Goal: Communication & Community: Participate in discussion

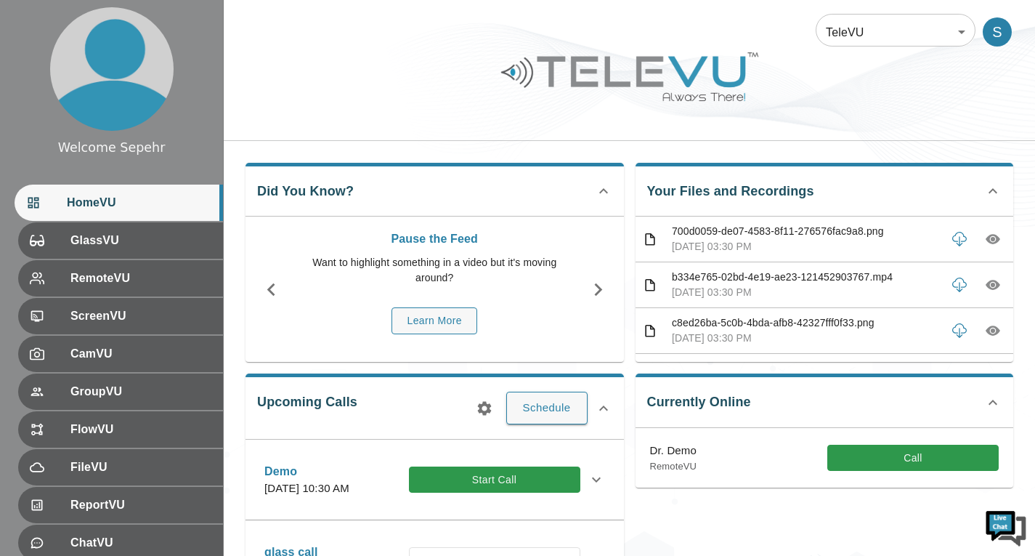
click at [845, 23] on body "Welcome Sepehr HomeVU GlassVU RemoteVU ScreenVU CamVU GroupVU FlowVU FileVU Rep…" at bounding box center [517, 471] width 1035 height 943
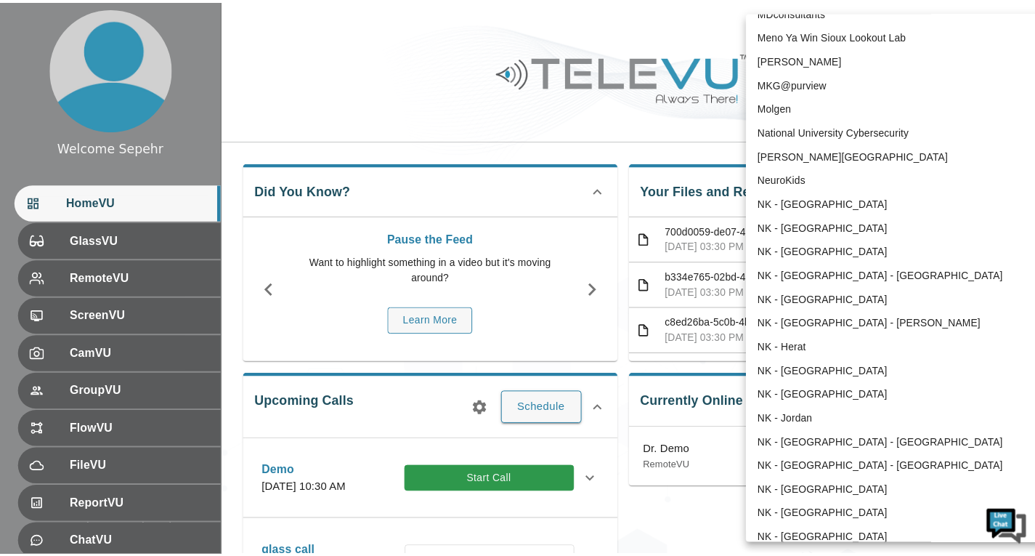
scroll to position [857, 0]
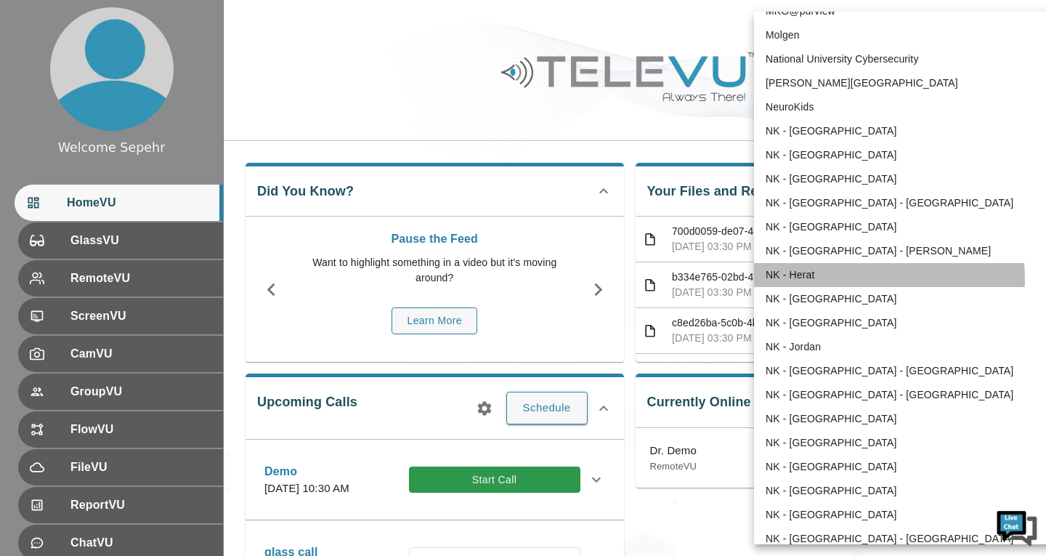
click at [824, 280] on li "NK - Herat" at bounding box center [904, 275] width 301 height 24
type input "200"
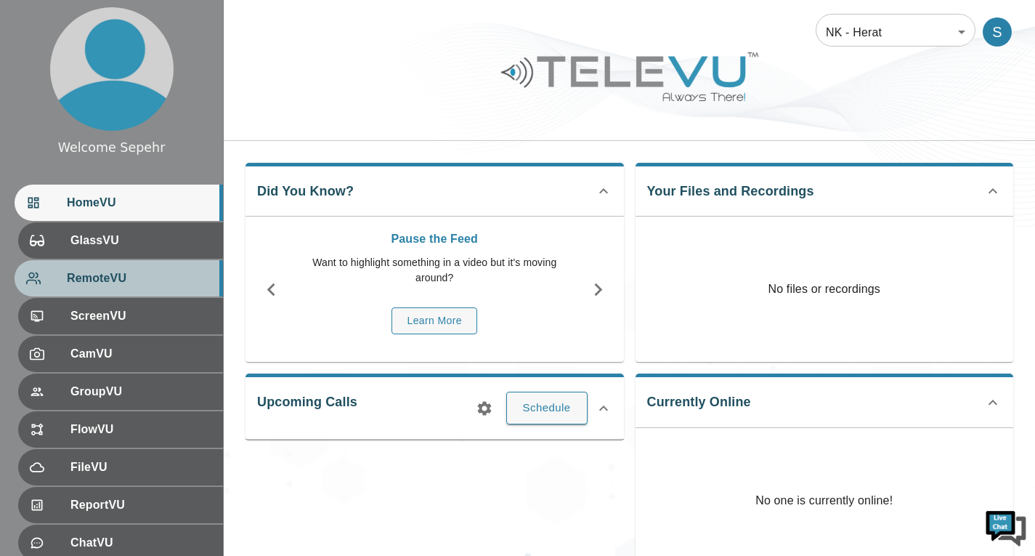
click at [84, 293] on div "RemoteVU" at bounding box center [119, 278] width 208 height 36
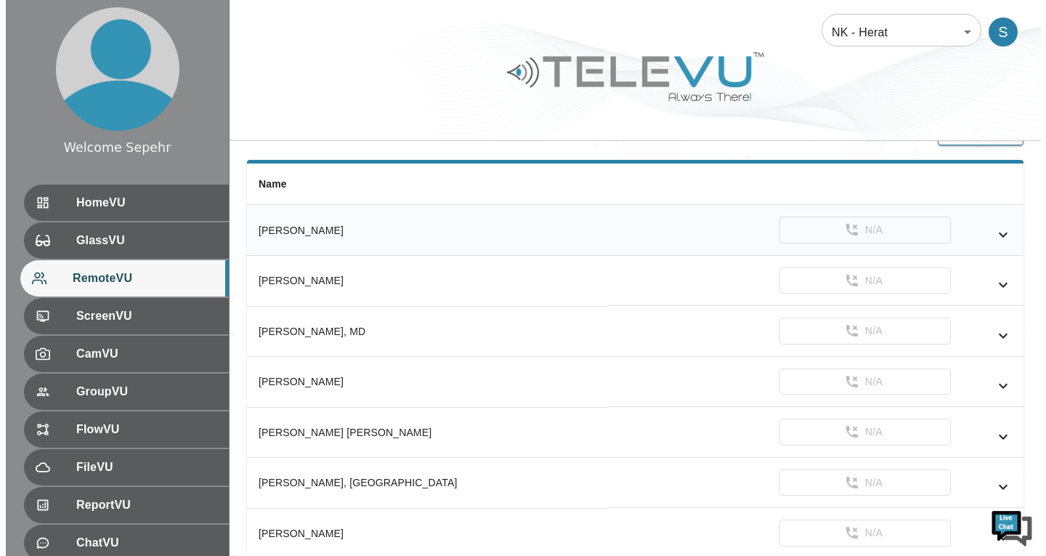
scroll to position [73, 0]
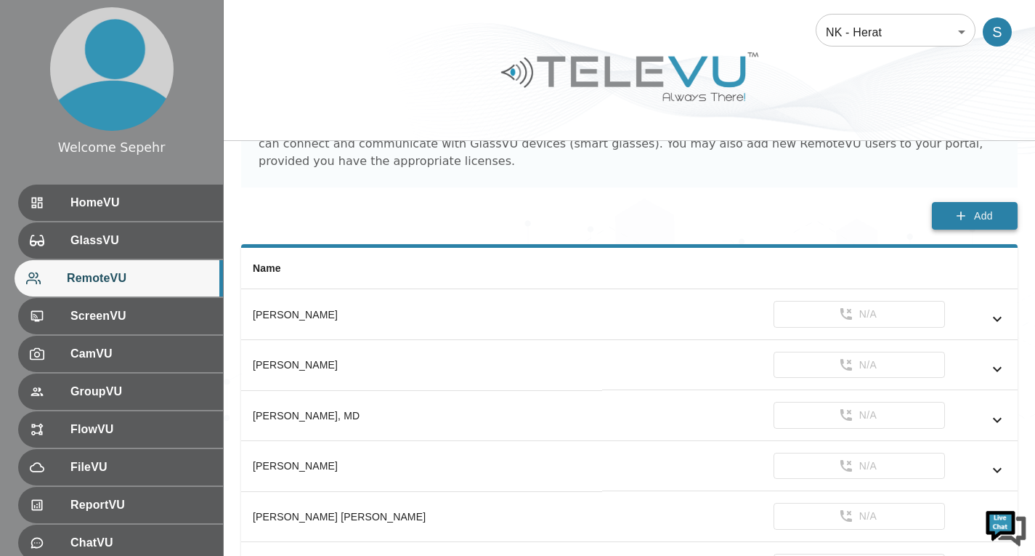
click at [939, 227] on button "Add" at bounding box center [975, 216] width 86 height 28
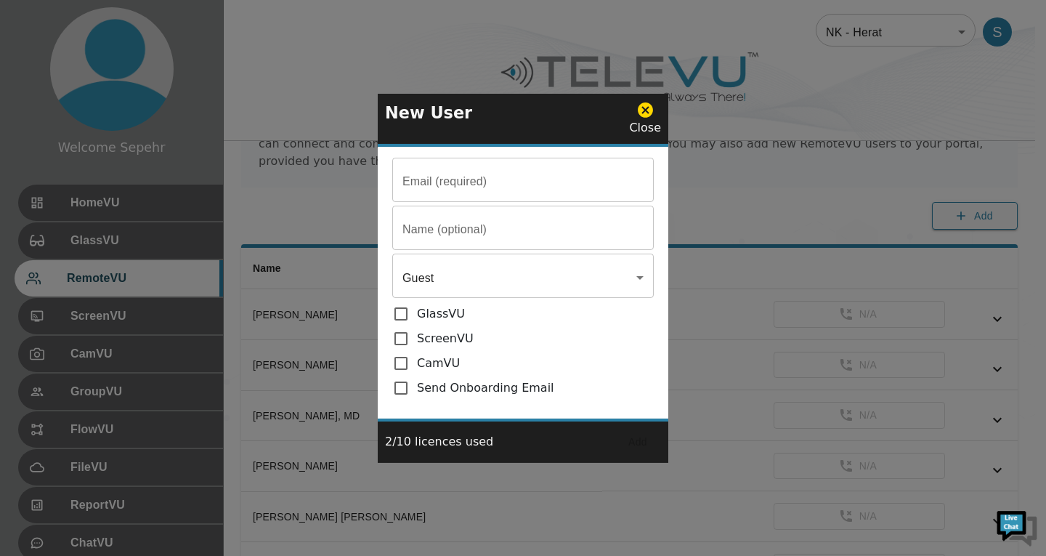
click at [512, 200] on input "Email (required)" at bounding box center [522, 181] width 261 height 41
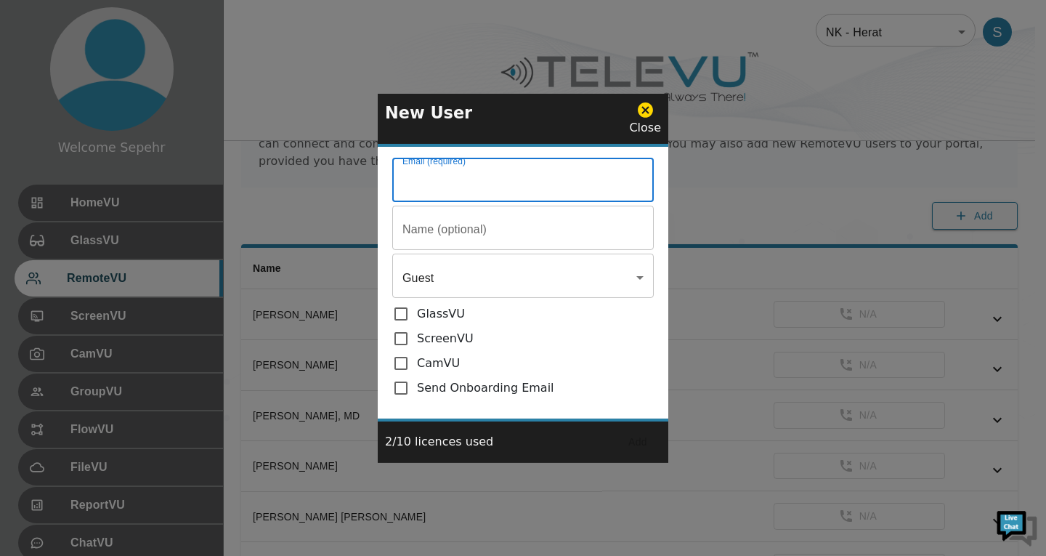
paste input "mailto:[EMAIL_ADDRESS][DOMAIN_NAME]"
click at [436, 183] on input "mailto:[EMAIL_ADDRESS][DOMAIN_NAME]" at bounding box center [522, 181] width 261 height 41
type input "[EMAIL_ADDRESS][DOMAIN_NAME]"
click at [461, 202] on input "Email (required)" at bounding box center [522, 181] width 261 height 41
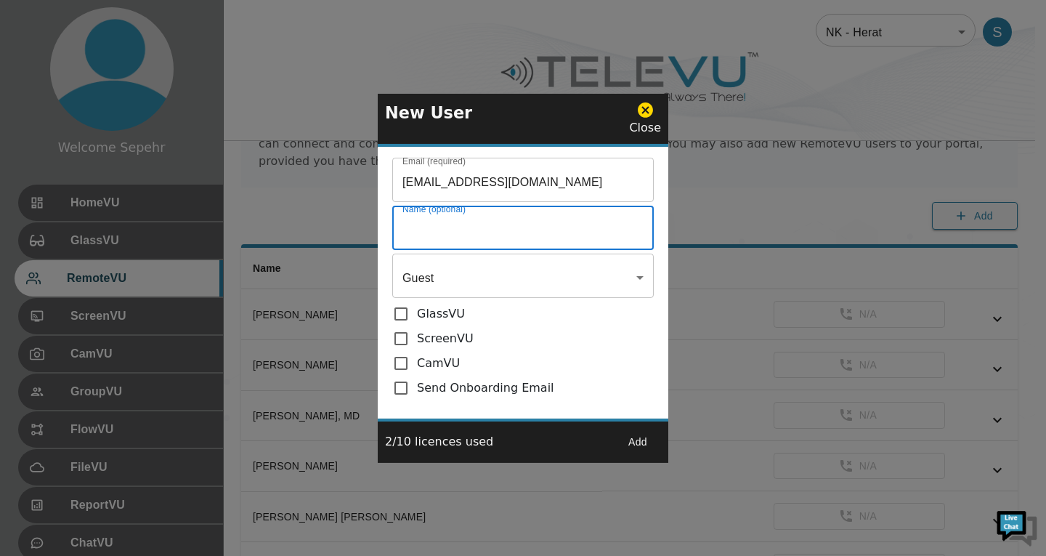
click at [446, 237] on input "Email (required)" at bounding box center [522, 229] width 261 height 41
paste input "Dr. [PERSON_NAME]"
type input "Dr. [PERSON_NAME]"
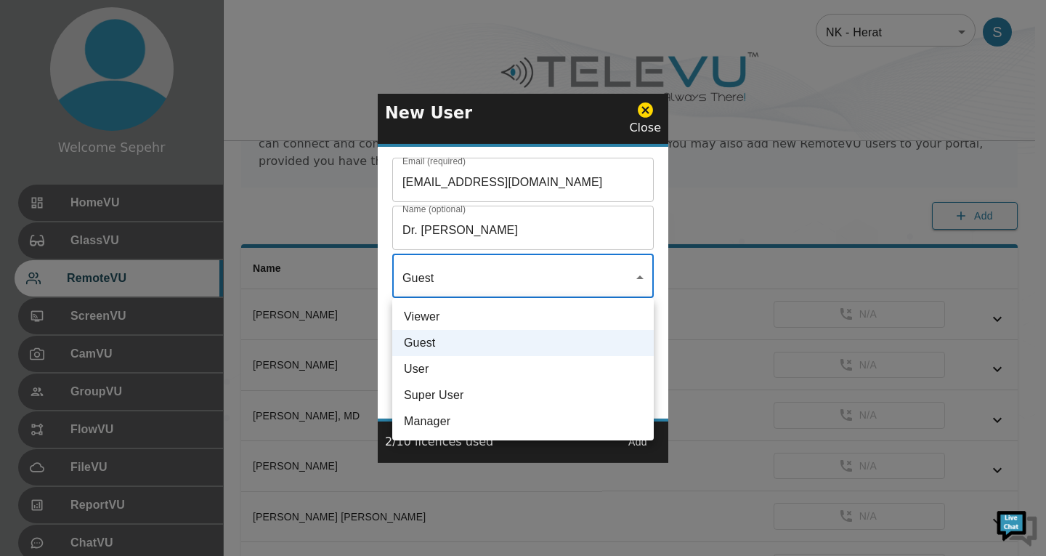
click at [468, 369] on li "User" at bounding box center [522, 369] width 261 height 26
type input "User"
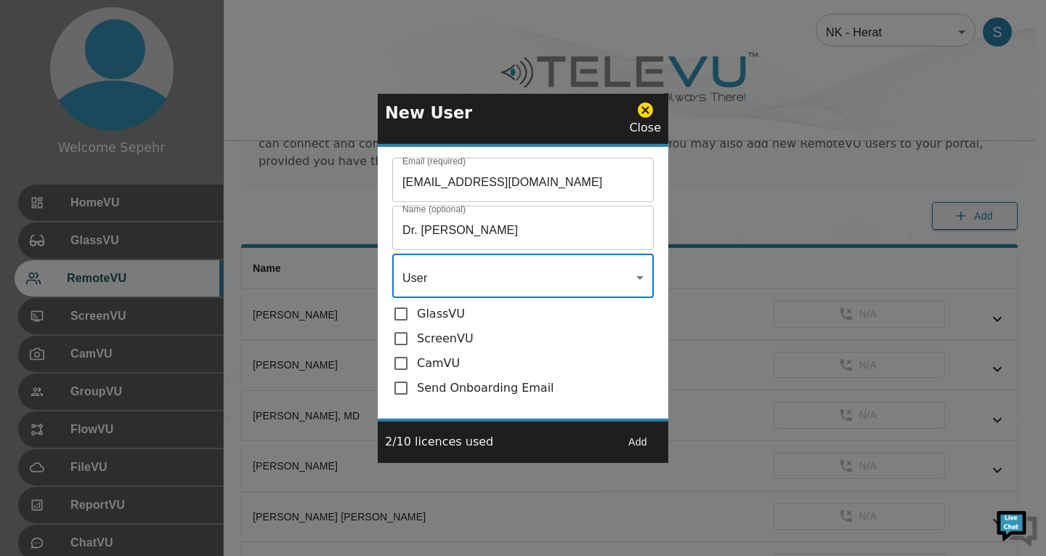
click at [634, 447] on button "Add" at bounding box center [637, 441] width 46 height 27
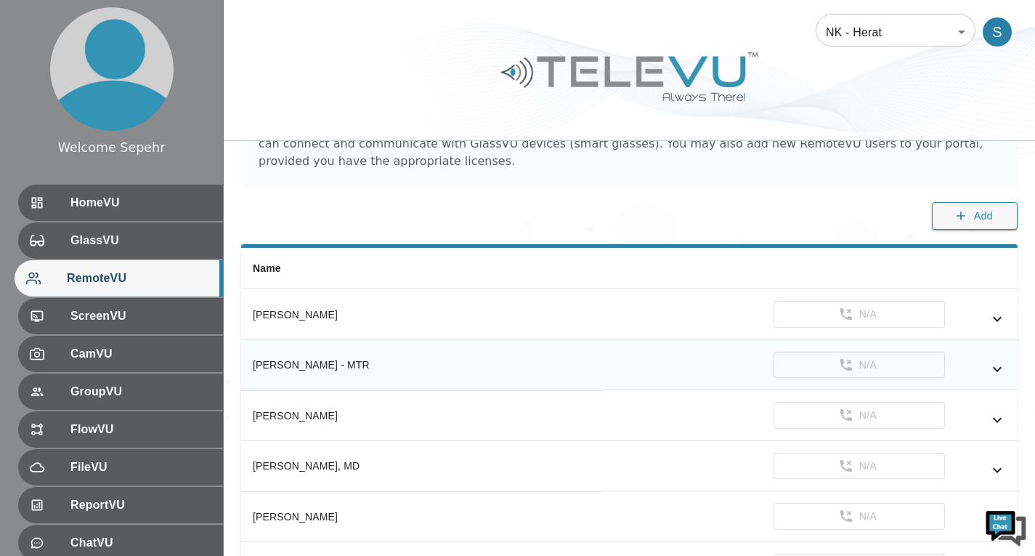
click at [993, 371] on icon "simple table" at bounding box center [996, 368] width 17 height 17
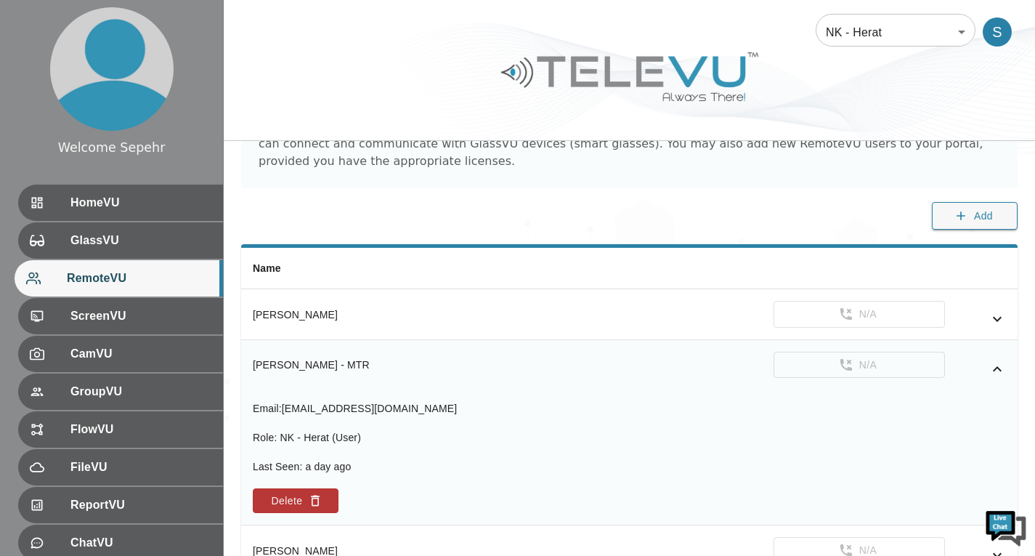
click at [993, 371] on icon "simple table" at bounding box center [996, 368] width 17 height 17
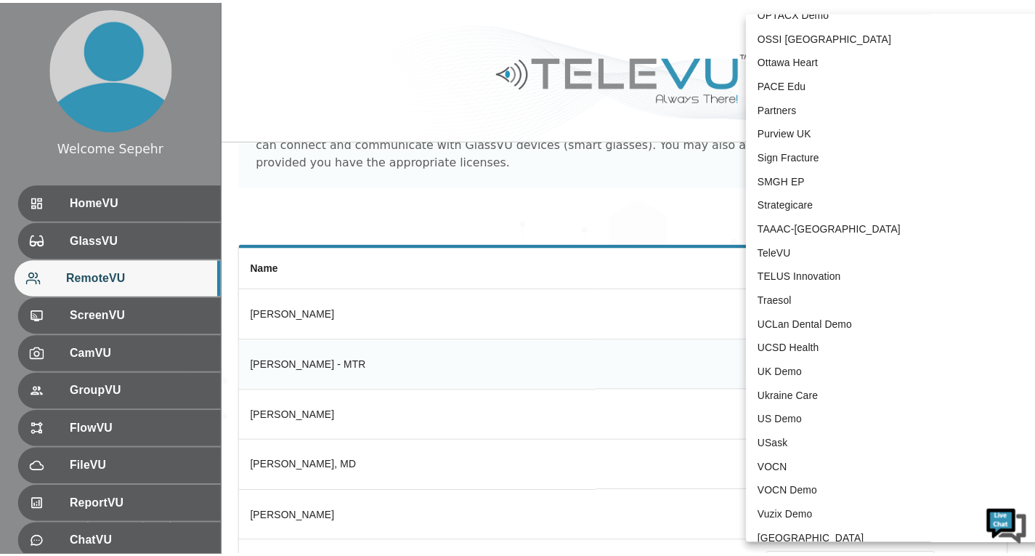
scroll to position [3002, 0]
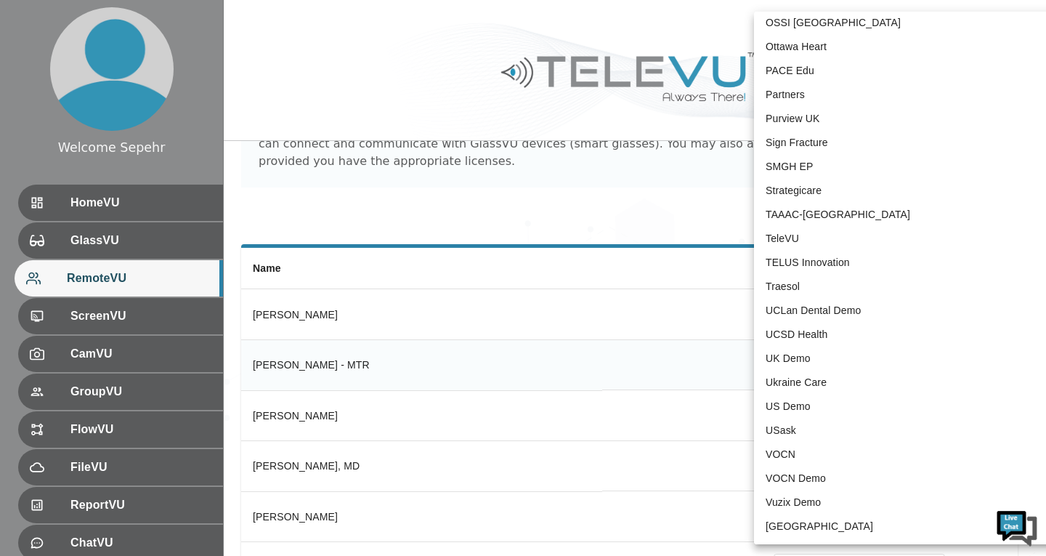
click at [249, 238] on div at bounding box center [523, 278] width 1046 height 556
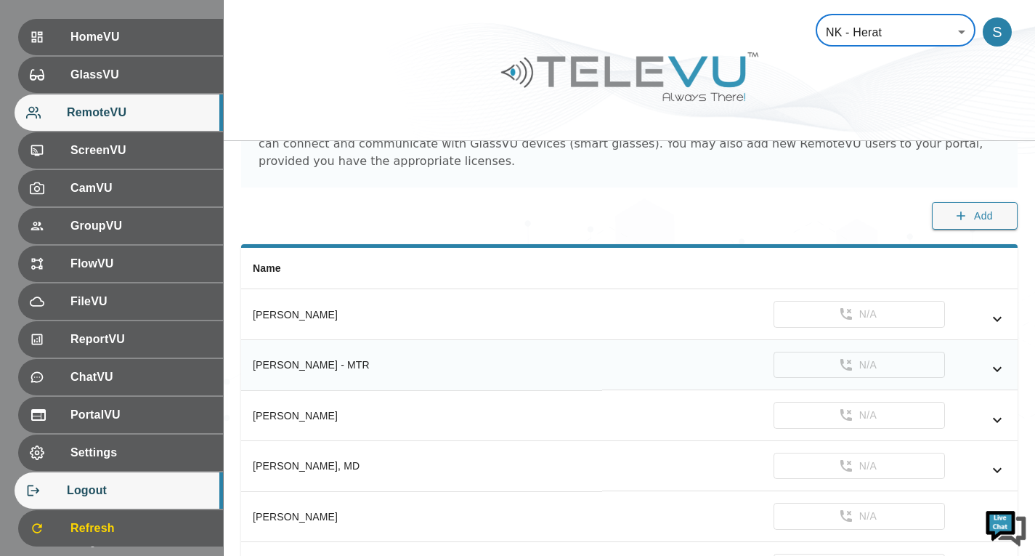
scroll to position [200, 0]
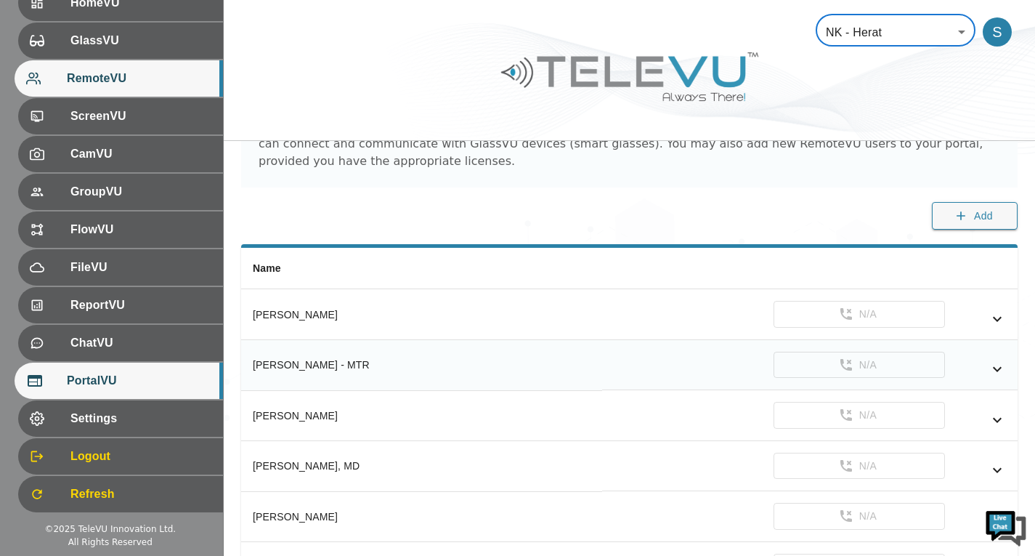
click at [129, 397] on div "PortalVU" at bounding box center [119, 380] width 208 height 36
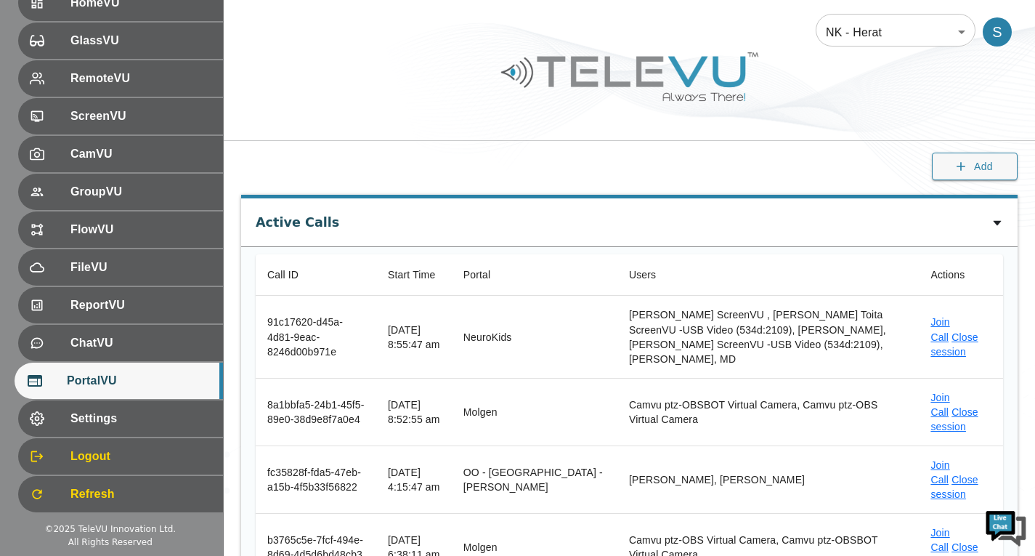
click at [873, 153] on div "Add" at bounding box center [629, 174] width 811 height 43
click at [866, 172] on div "Add" at bounding box center [629, 174] width 811 height 43
click at [934, 316] on link "Join Call" at bounding box center [939, 329] width 19 height 26
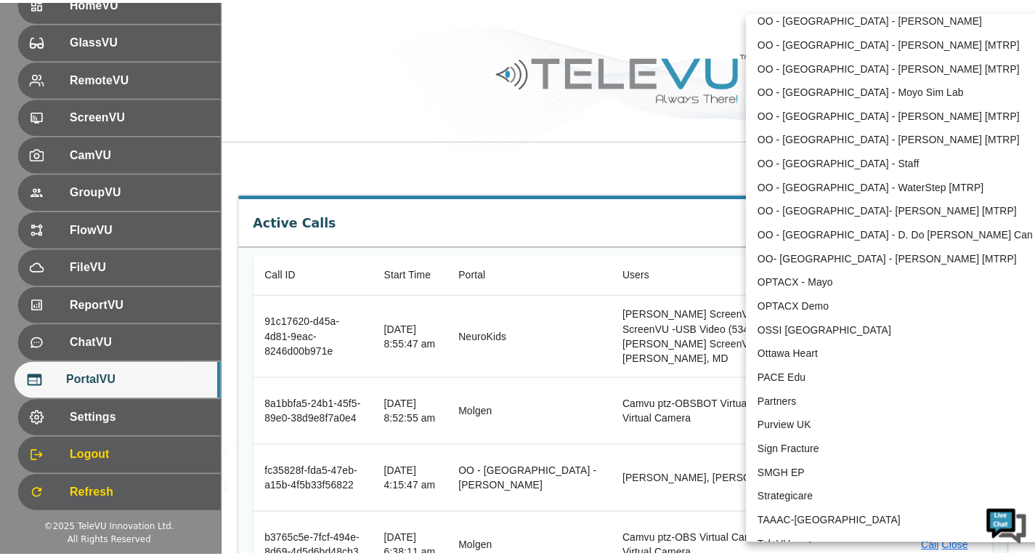
scroll to position [2888, 0]
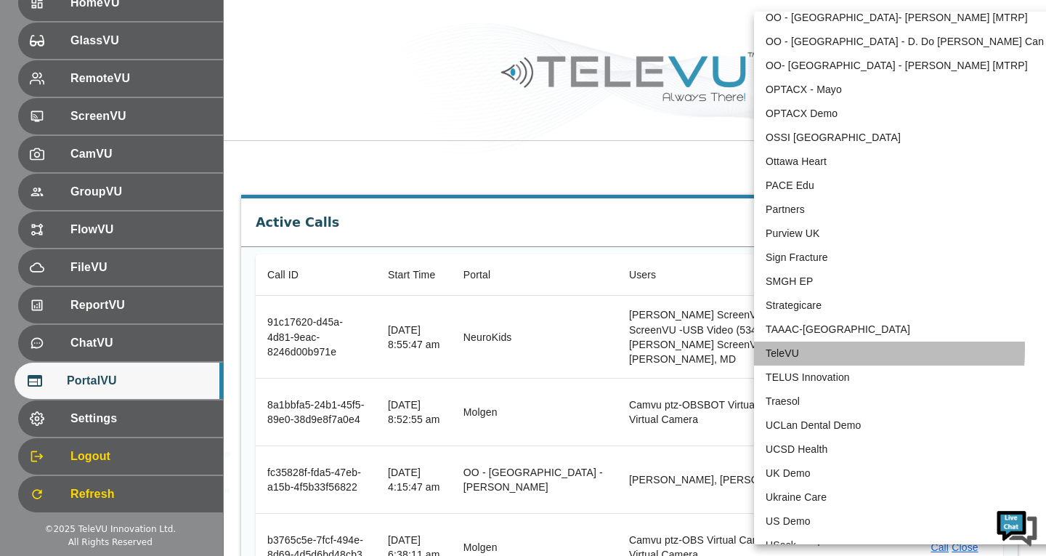
click at [775, 349] on li "TeleVU" at bounding box center [904, 353] width 301 height 24
type input "1"
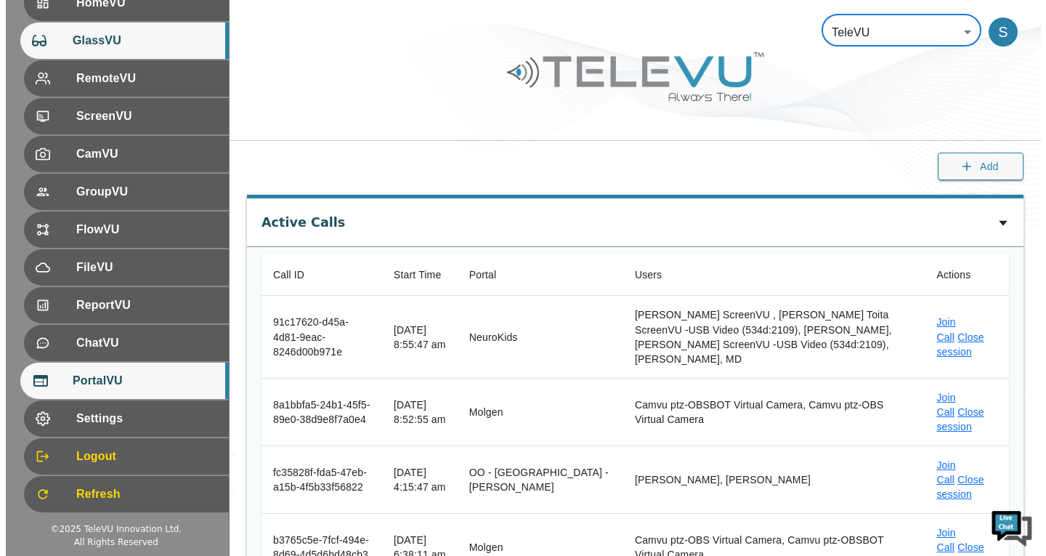
scroll to position [0, 0]
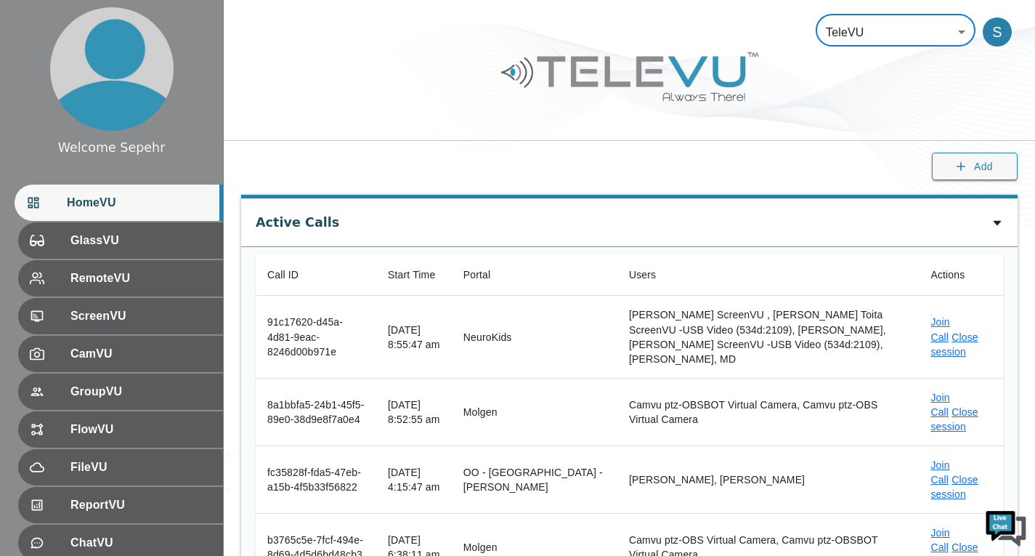
click at [114, 203] on span "HomeVU" at bounding box center [139, 202] width 145 height 17
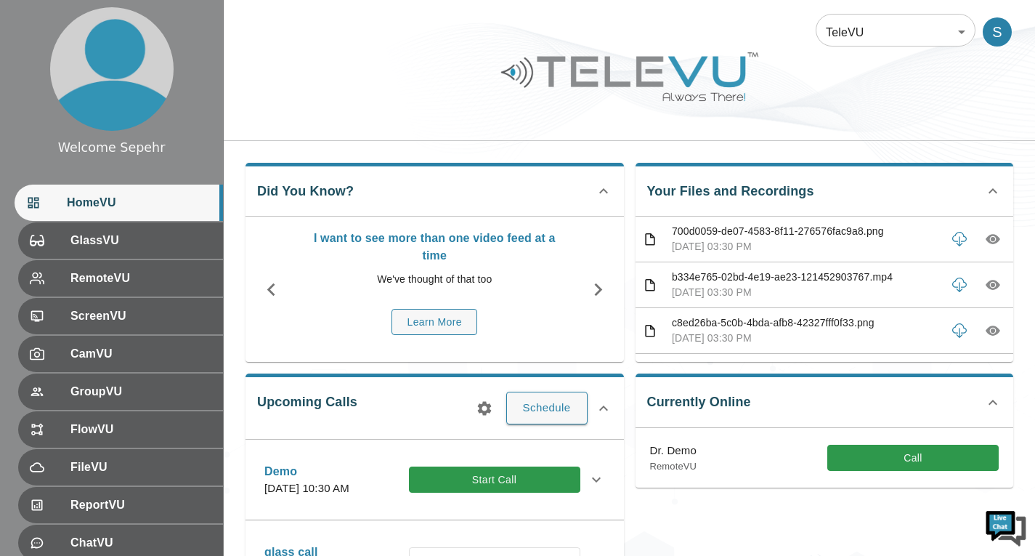
click at [877, 20] on body "Welcome Sepehr HomeVU GlassVU RemoteVU ScreenVU CamVU GroupVU FlowVU FileVU Rep…" at bounding box center [517, 471] width 1035 height 943
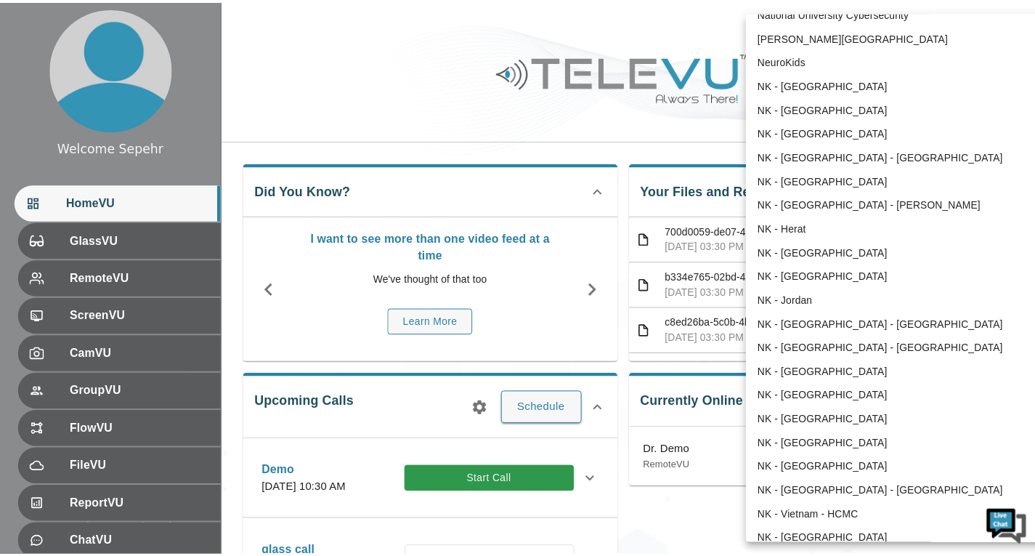
scroll to position [896, 0]
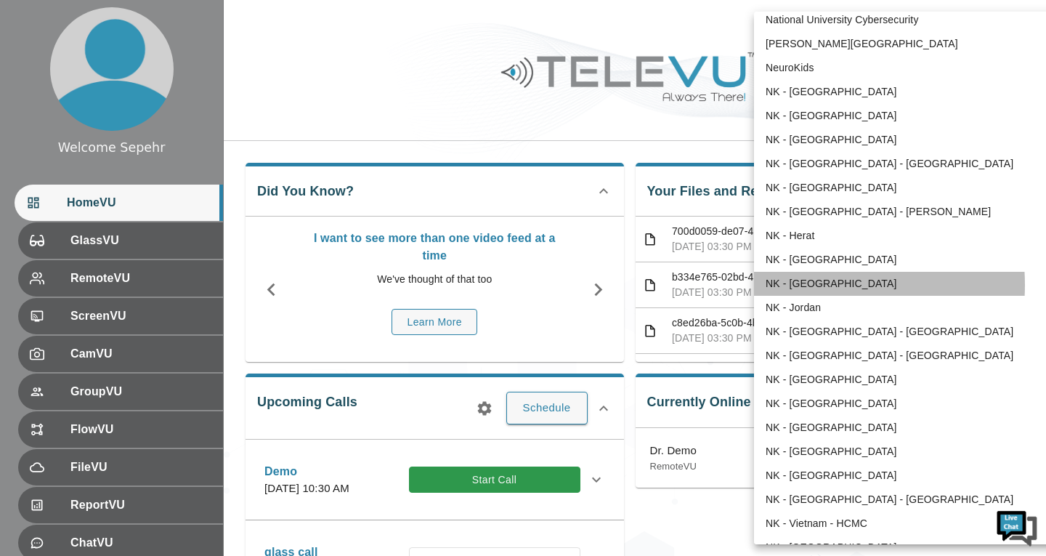
click at [810, 284] on li "NK - [GEOGRAPHIC_DATA]" at bounding box center [904, 284] width 301 height 24
type input "196"
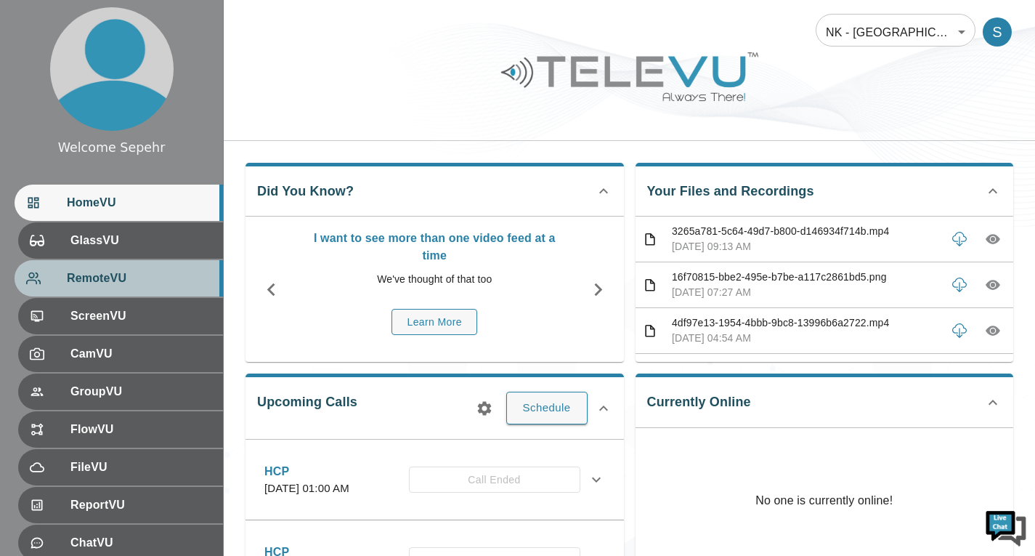
click at [135, 271] on span "RemoteVU" at bounding box center [139, 277] width 145 height 17
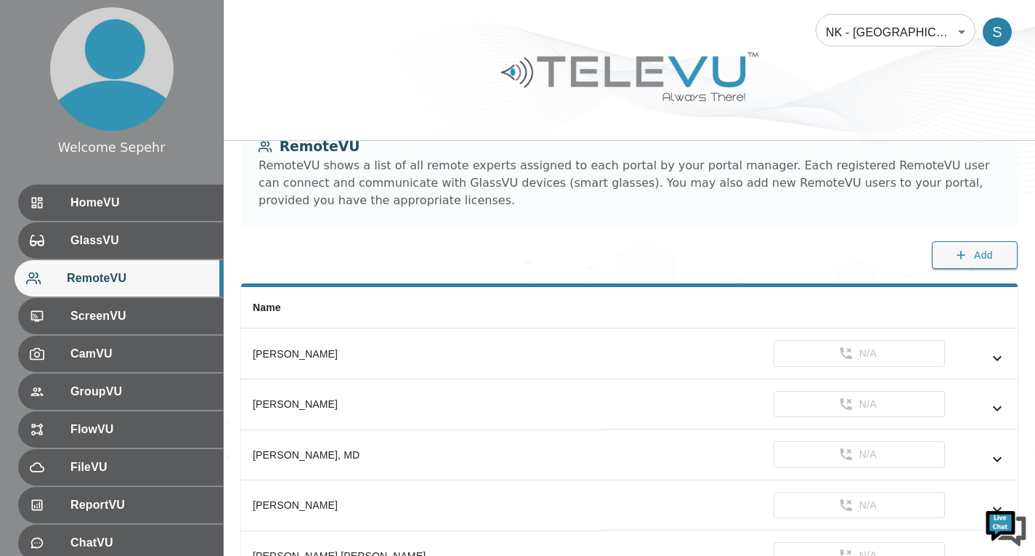
scroll to position [16, 0]
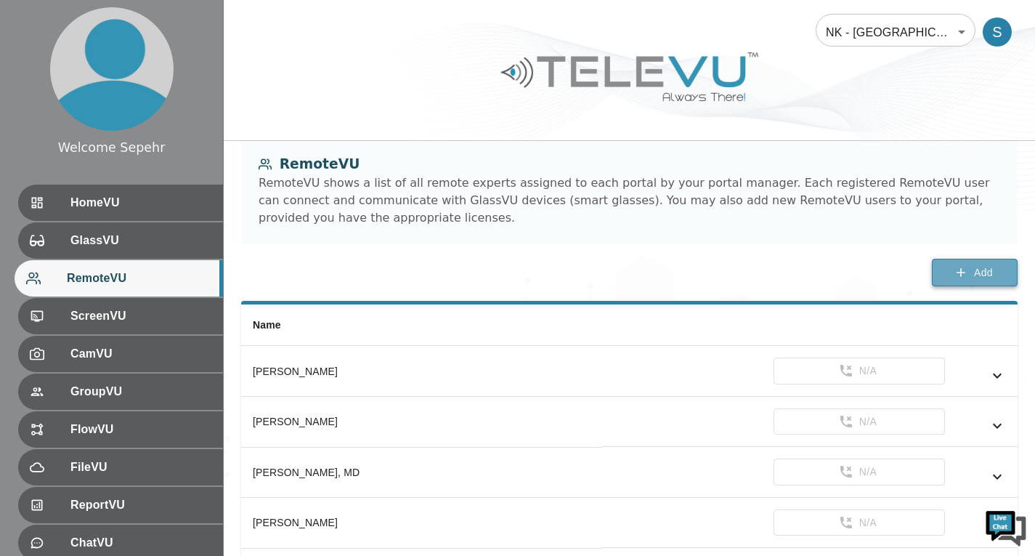
click at [959, 262] on button "Add" at bounding box center [975, 273] width 86 height 28
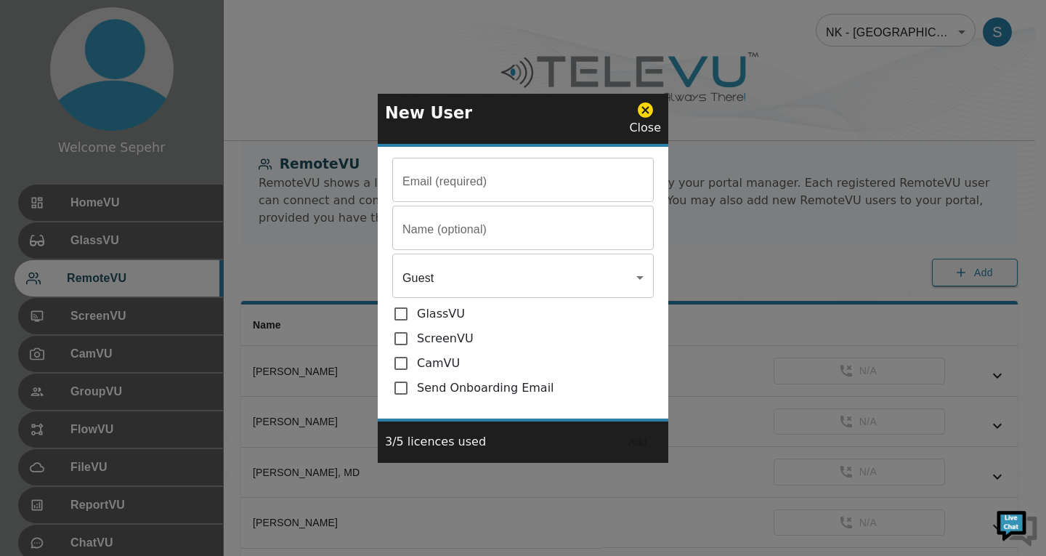
click at [432, 200] on input "Email (required)" at bounding box center [522, 181] width 261 height 41
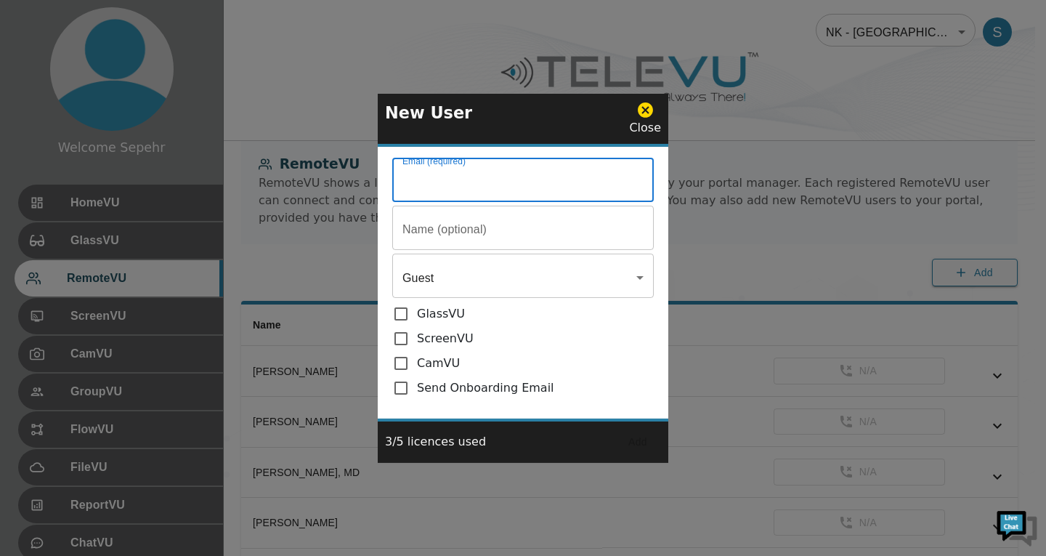
paste input "mailto:[EMAIL_ADDRESS][DOMAIN_NAME]"
click at [439, 187] on input "mailto:[EMAIL_ADDRESS][DOMAIN_NAME]" at bounding box center [522, 181] width 261 height 41
type input "[EMAIL_ADDRESS][DOMAIN_NAME]"
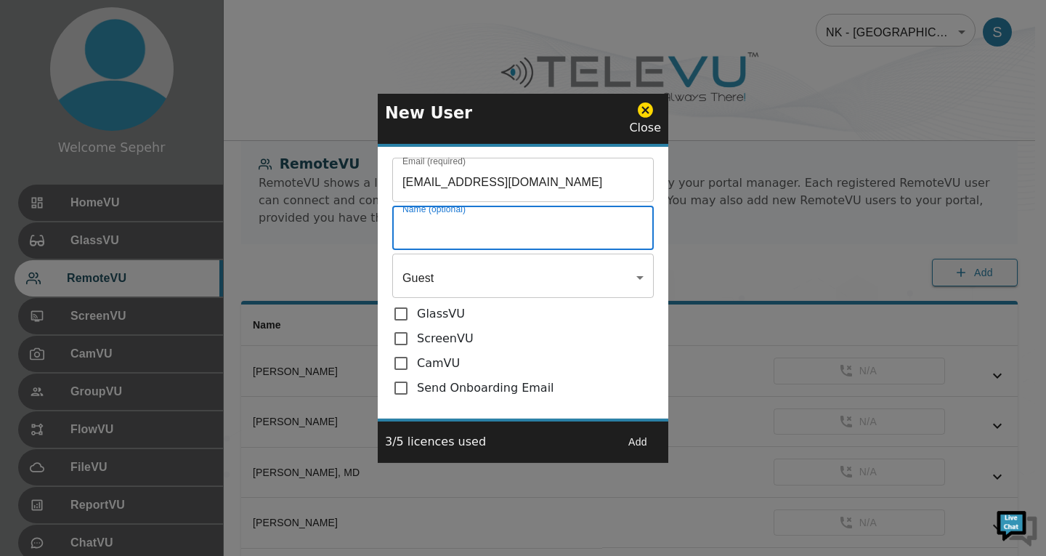
click at [450, 219] on input "Email (required)" at bounding box center [522, 229] width 261 height 41
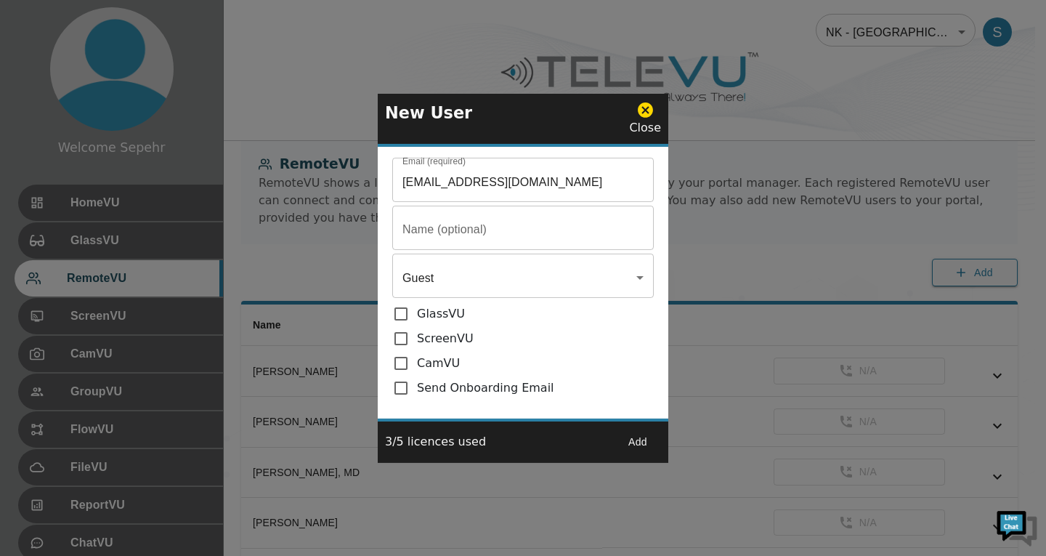
click at [548, 202] on input "Email (required)" at bounding box center [522, 181] width 261 height 41
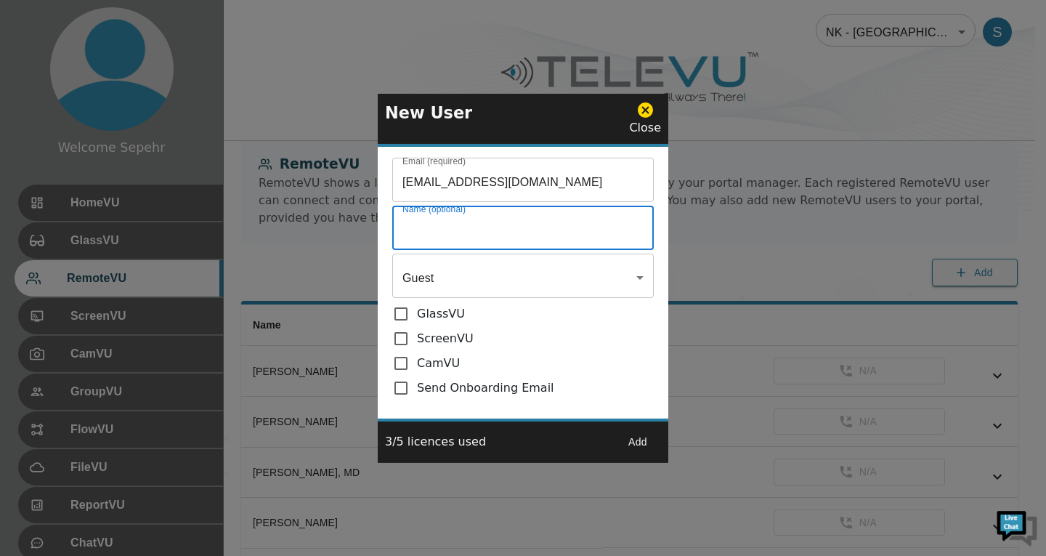
paste input "Dr. [PERSON_NAME]"
type input "Dr. [PERSON_NAME]"
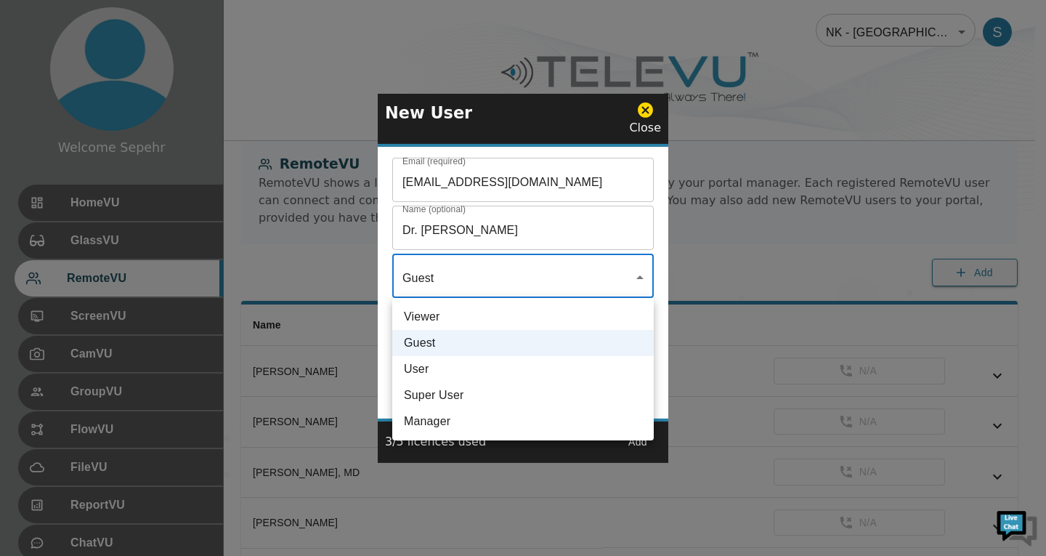
click at [504, 373] on li "User" at bounding box center [522, 369] width 261 height 26
type input "User"
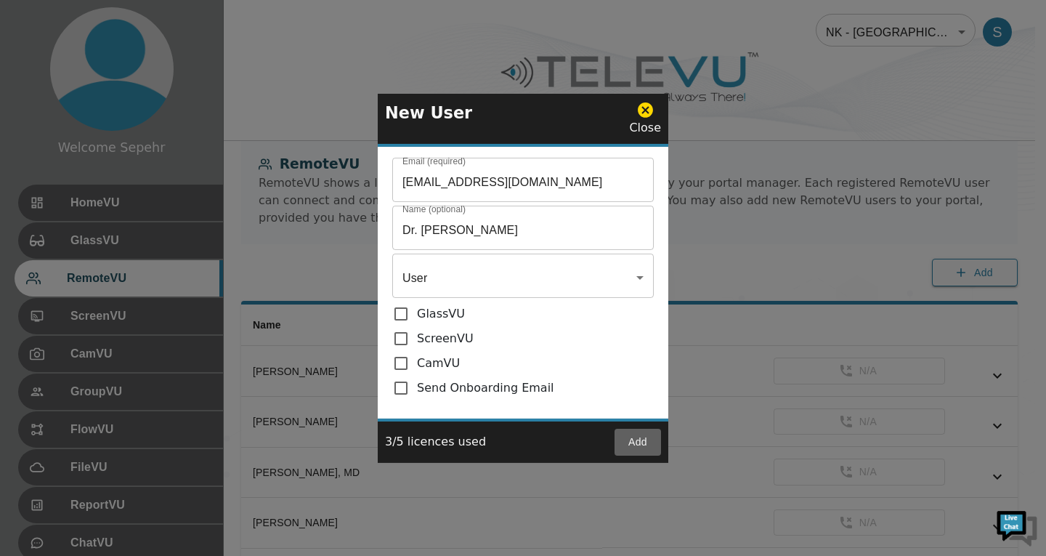
click at [634, 445] on button "Add" at bounding box center [637, 441] width 46 height 27
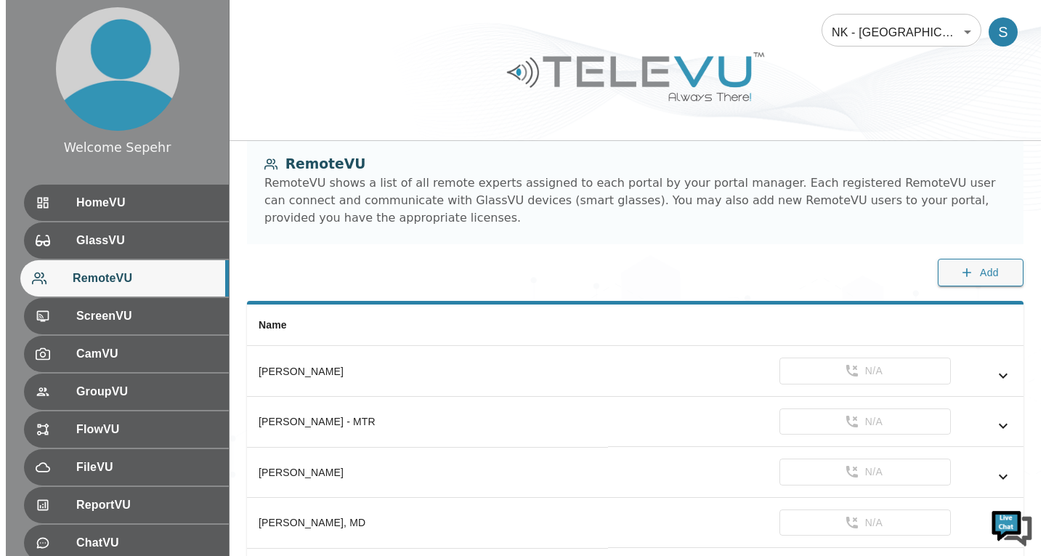
scroll to position [234, 0]
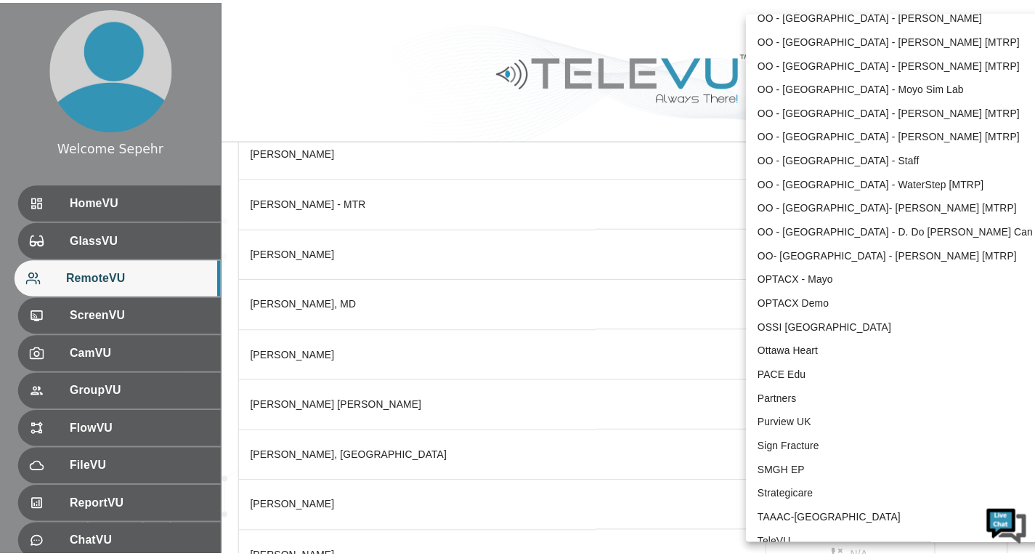
scroll to position [2936, 0]
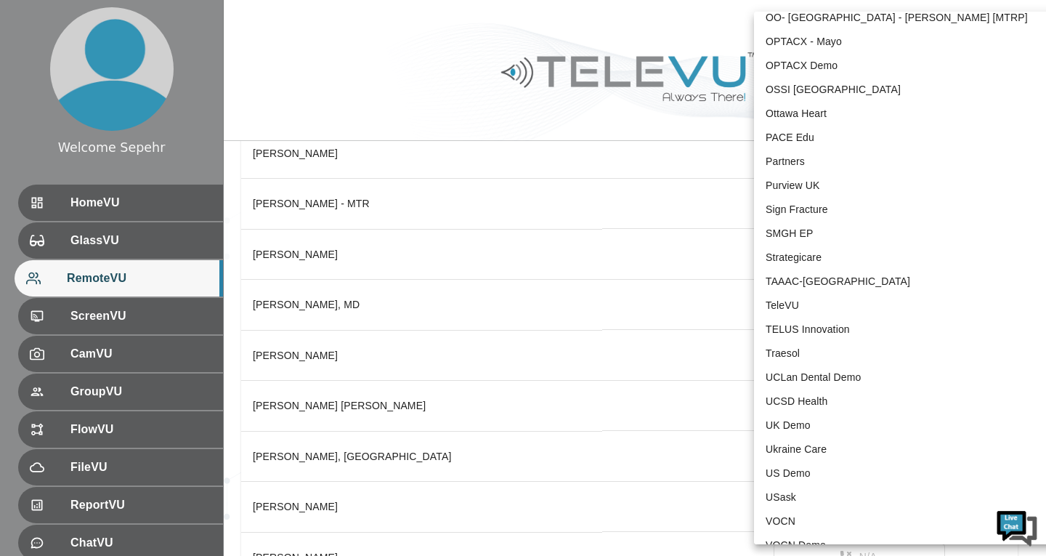
click at [802, 298] on li "TeleVU" at bounding box center [904, 305] width 301 height 24
type input "1"
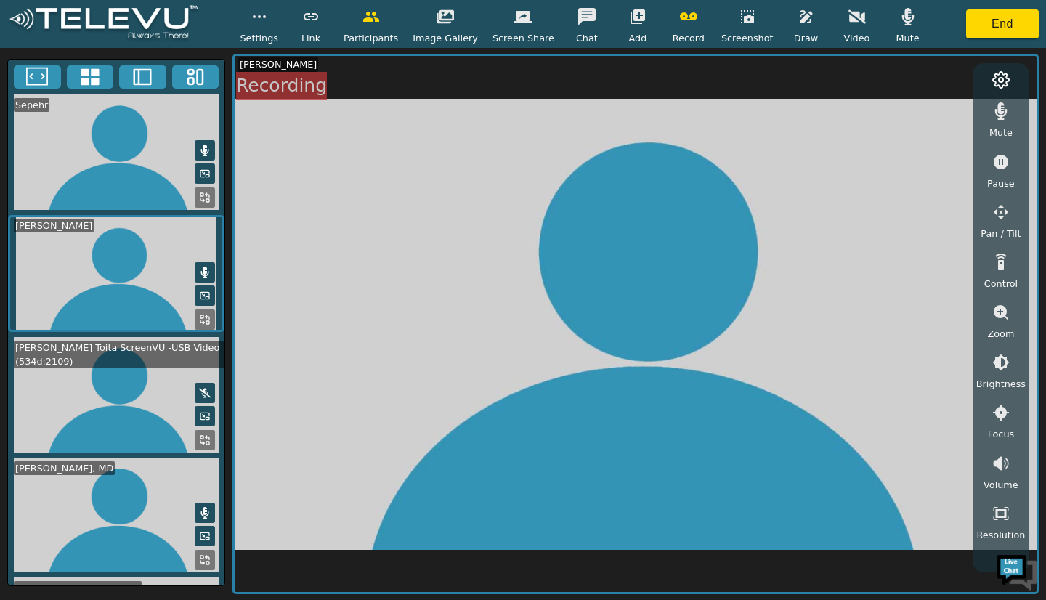
click at [199, 434] on icon at bounding box center [205, 440] width 12 height 12
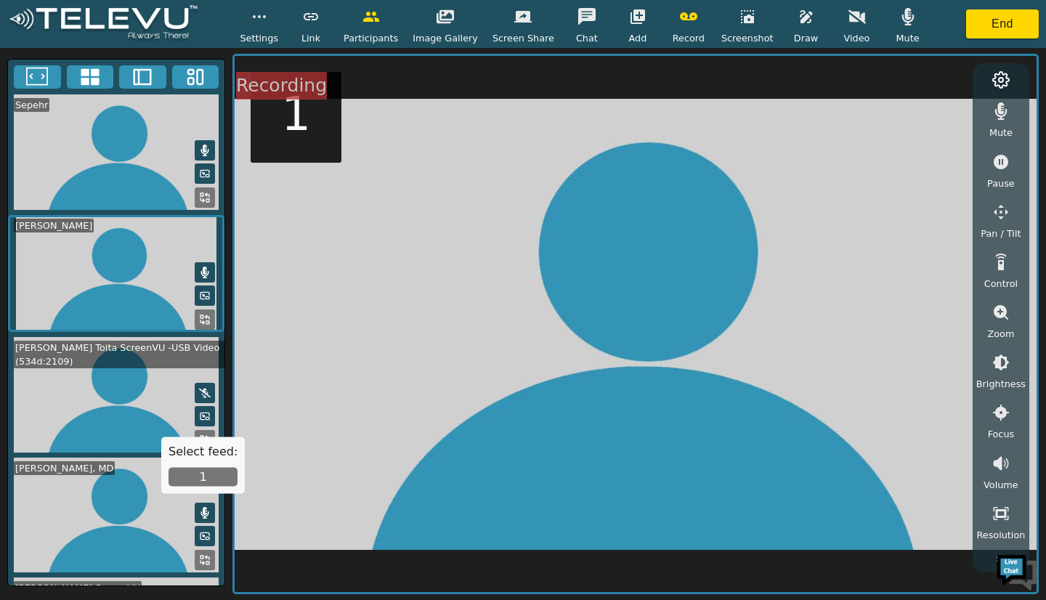
click at [195, 478] on button "1" at bounding box center [202, 477] width 69 height 19
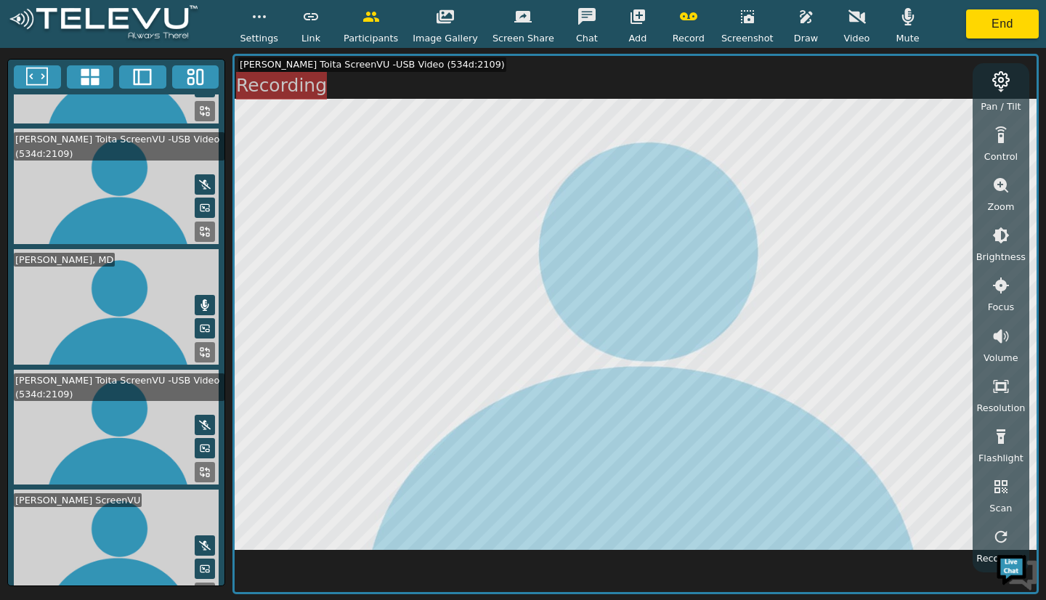
scroll to position [204, 0]
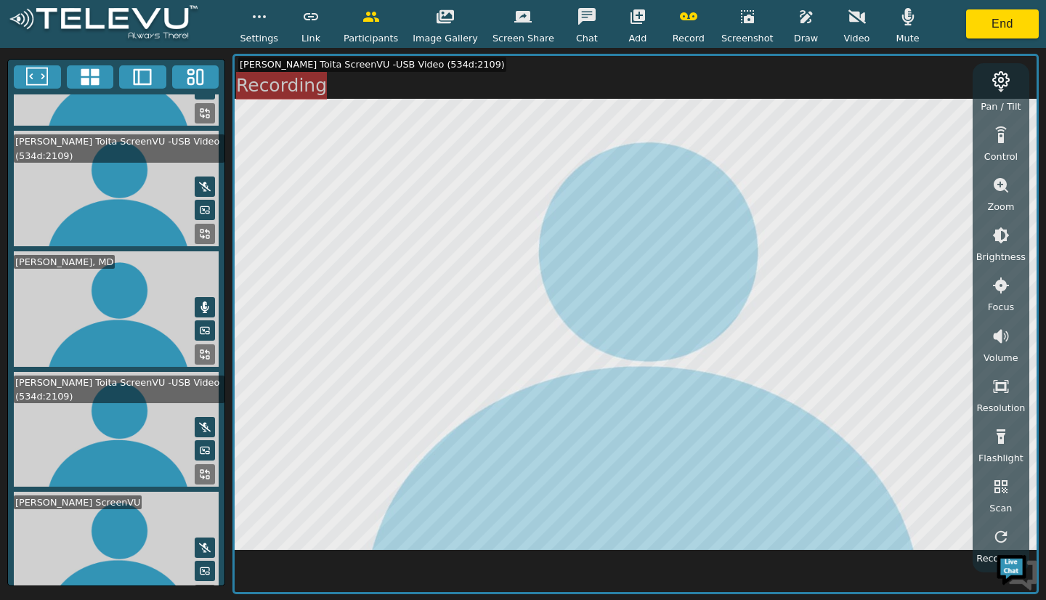
click at [1005, 395] on button "button" at bounding box center [1001, 386] width 36 height 29
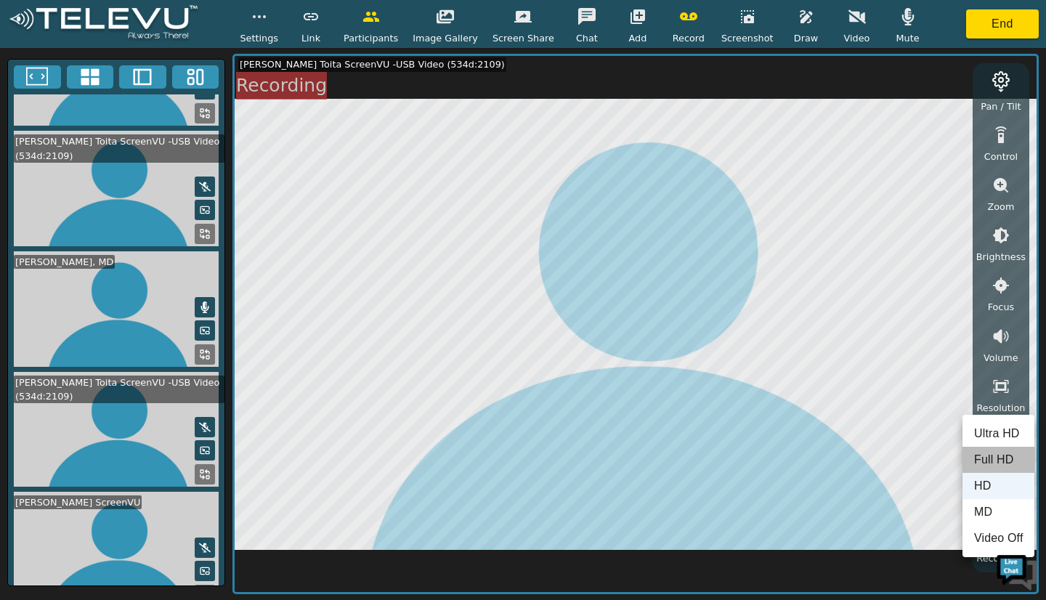
click at [986, 452] on li "Full HD" at bounding box center [998, 460] width 72 height 26
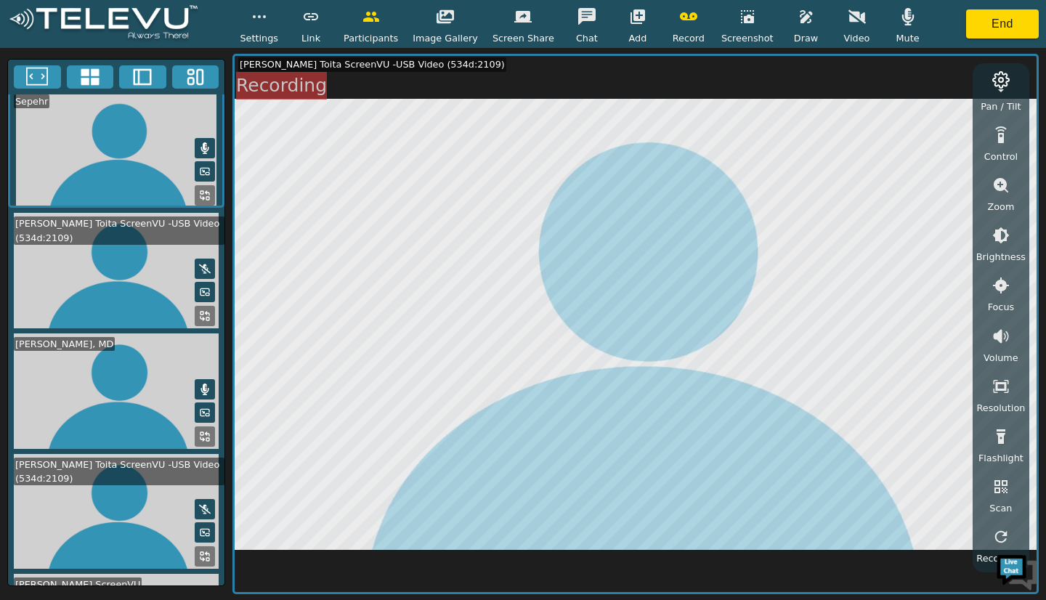
scroll to position [0, 0]
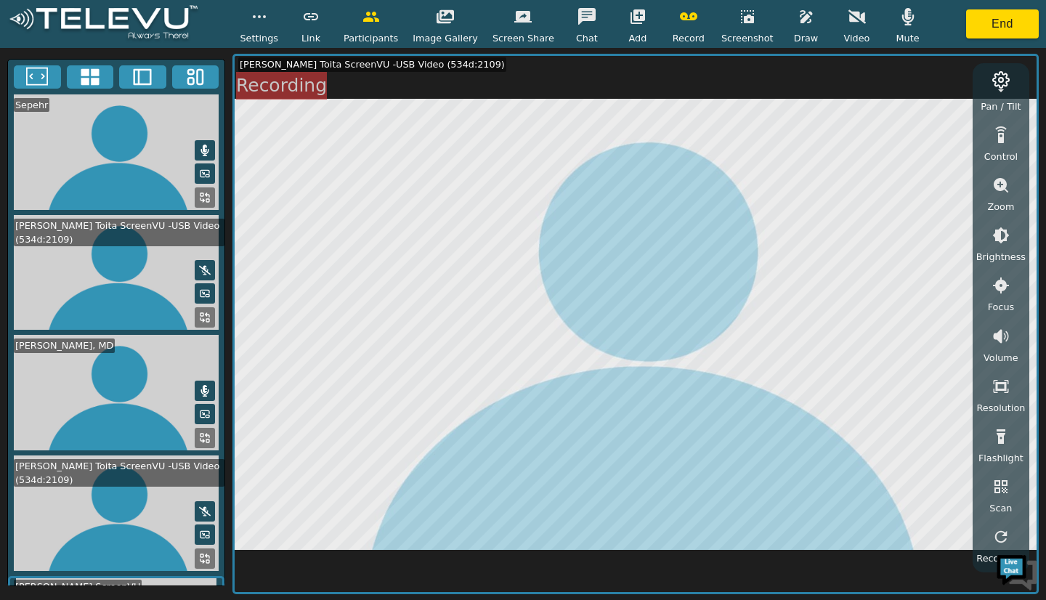
click at [898, 32] on span "Mute" at bounding box center [906, 38] width 23 height 14
click at [897, 34] on span "Mute" at bounding box center [906, 38] width 23 height 14
